Goal: Task Accomplishment & Management: Manage account settings

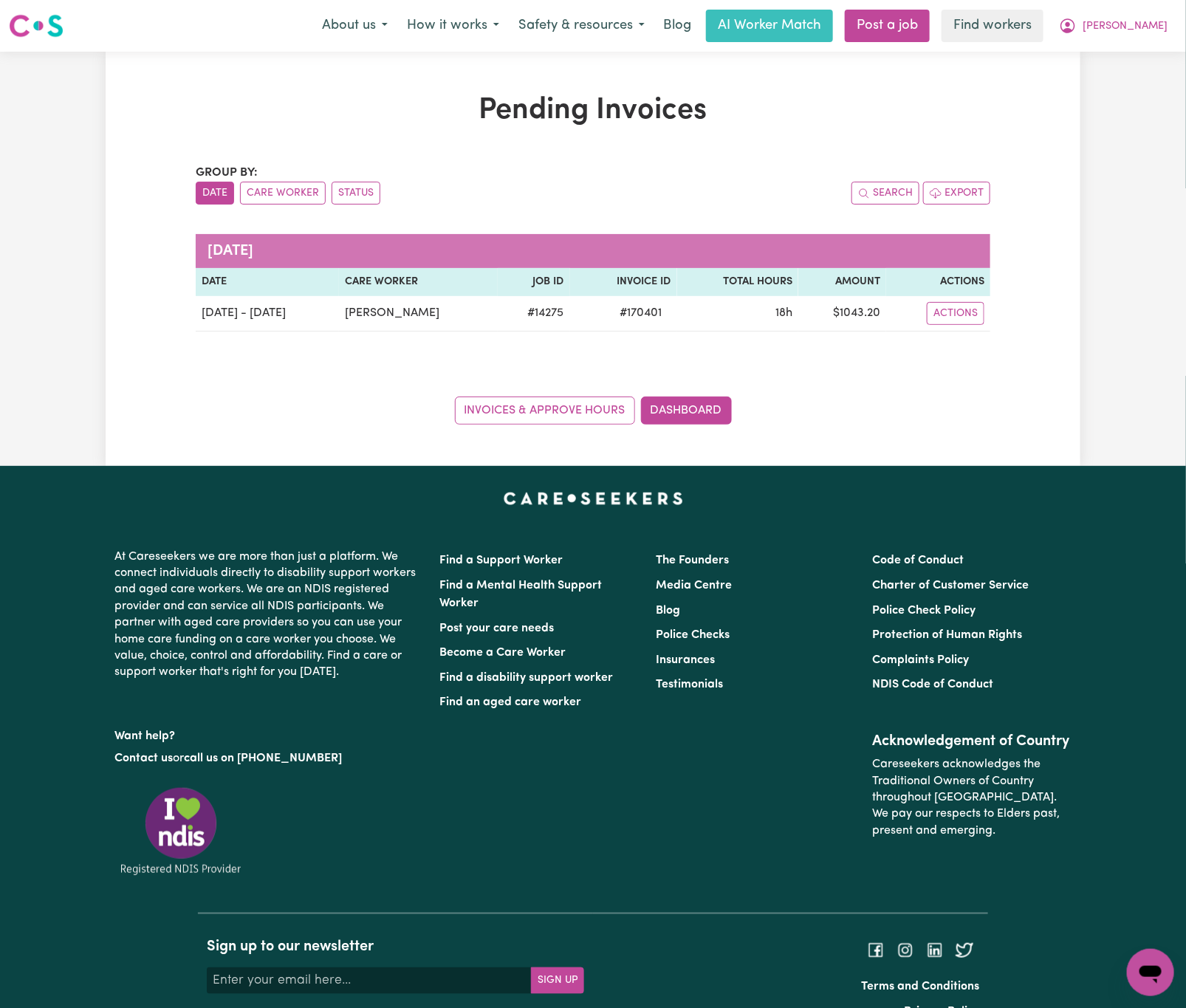
click at [1150, 29] on span "[PERSON_NAME]" at bounding box center [1125, 26] width 85 height 16
click at [1156, 95] on link "Logout" at bounding box center [1118, 85] width 117 height 28
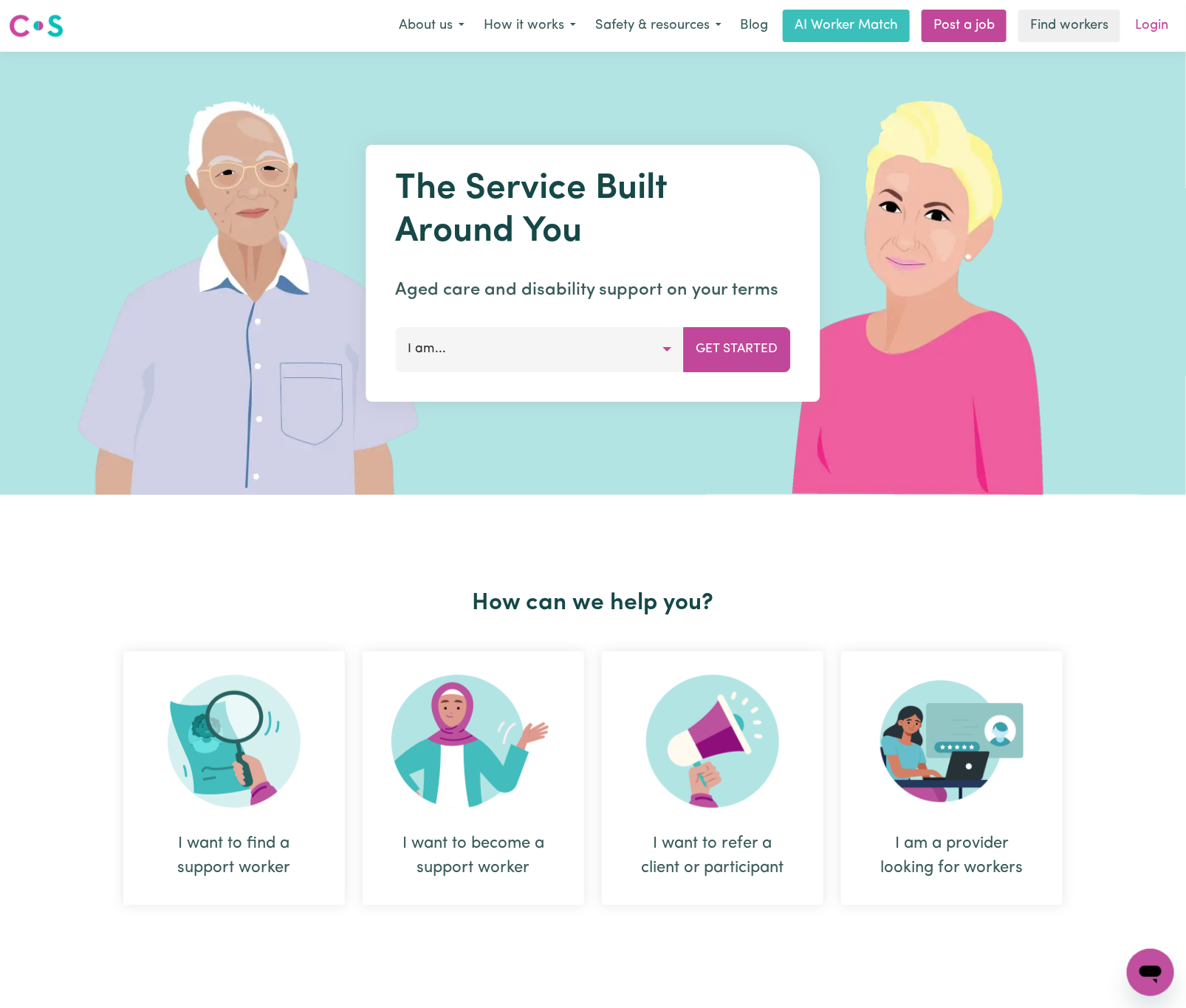
click at [1150, 16] on link "Login" at bounding box center [1151, 25] width 51 height 33
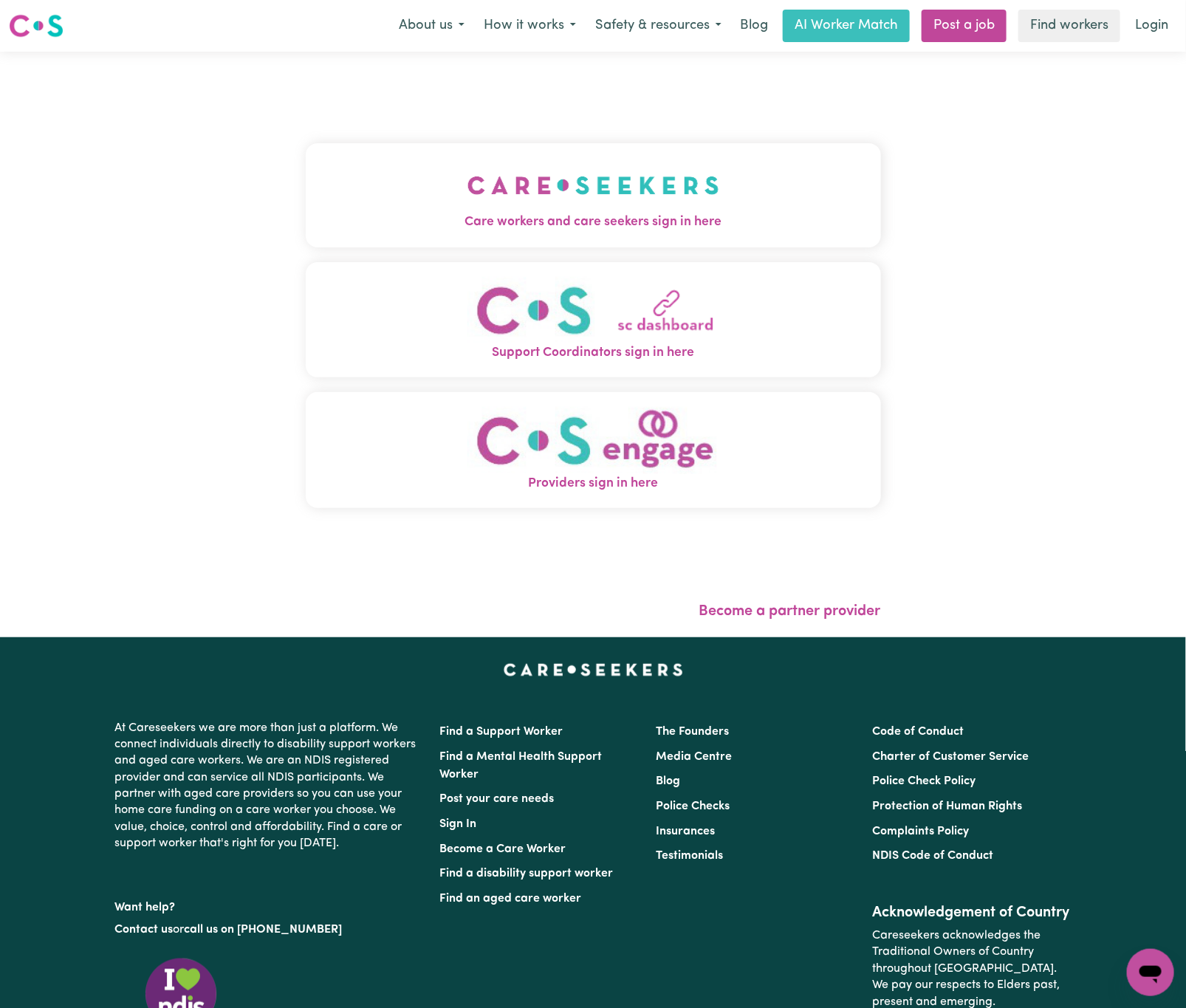
drag, startPoint x: 415, startPoint y: 115, endPoint x: 435, endPoint y: 129, distance: 24.4
click at [417, 115] on div "Care workers and care seekers sign in here Support Coordinators sign in here Pr…" at bounding box center [593, 333] width 575 height 504
click at [476, 155] on button "Care workers and care seekers sign in here" at bounding box center [593, 195] width 575 height 104
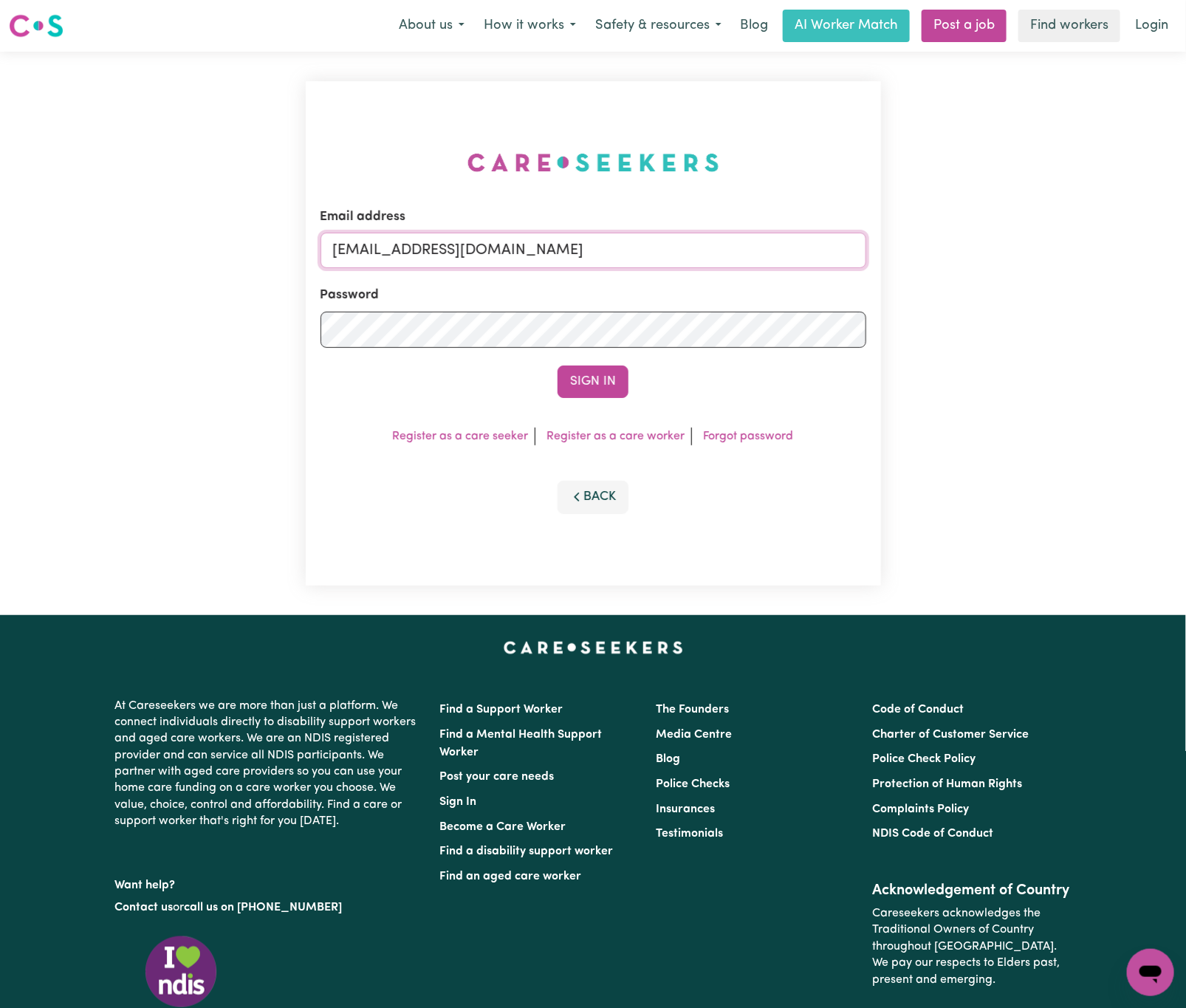
drag, startPoint x: 413, startPoint y: 246, endPoint x: 975, endPoint y: 249, distance: 562.0
click at [975, 249] on div "Email address [EMAIL_ADDRESS][DOMAIN_NAME] Password Sign In Register as a care …" at bounding box center [593, 333] width 1186 height 564
paste input "ManhaIslamC"
type input "[EMAIL_ADDRESS][DOMAIN_NAME]"
click at [557, 366] on button "Sign In" at bounding box center [592, 382] width 71 height 33
